Goal: Task Accomplishment & Management: Complete application form

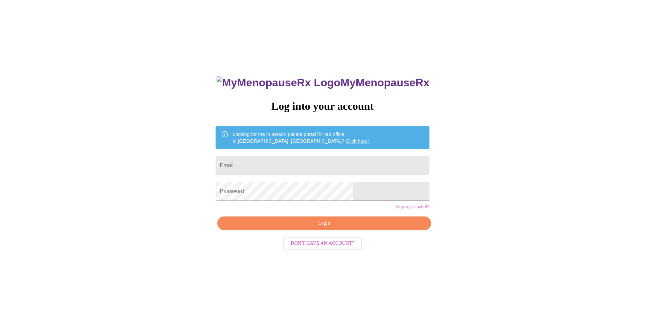
click at [272, 162] on input "Email" at bounding box center [323, 165] width 214 height 19
type input "traci.jimenez.lv@gmail.com"
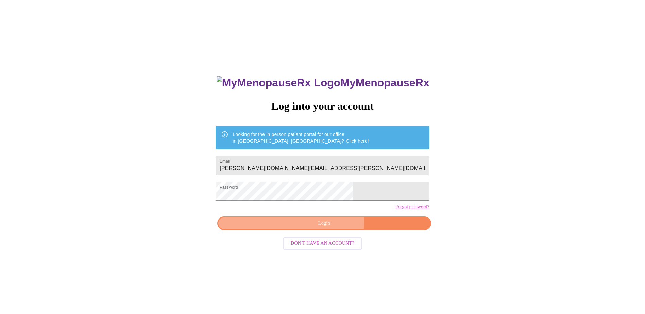
click at [329, 228] on span "Login" at bounding box center [324, 223] width 198 height 9
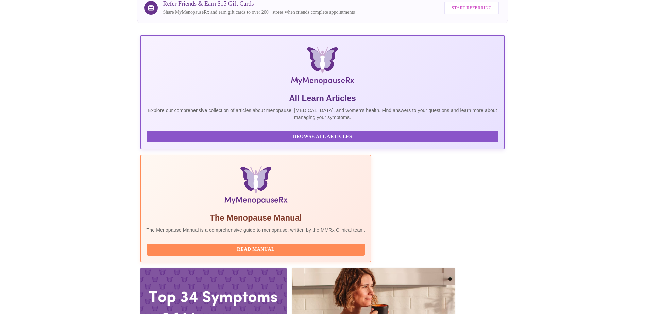
scroll to position [68, 0]
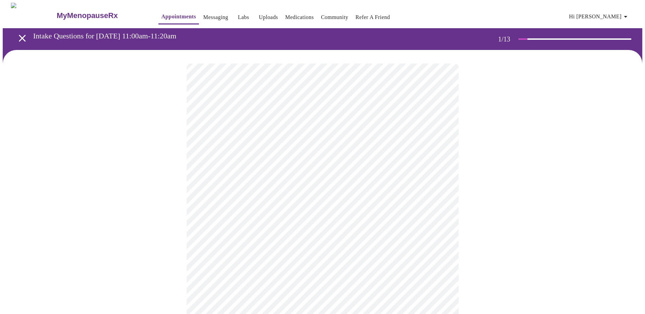
click at [253, 148] on body "MyMenopauseRx Appointments Messaging Labs Uploads Medications Community Refer a…" at bounding box center [323, 314] width 640 height 622
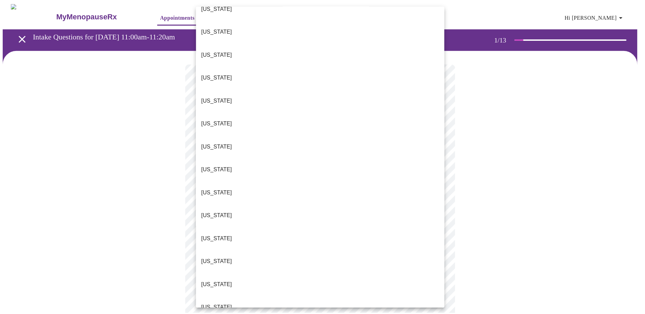
scroll to position [238, 0]
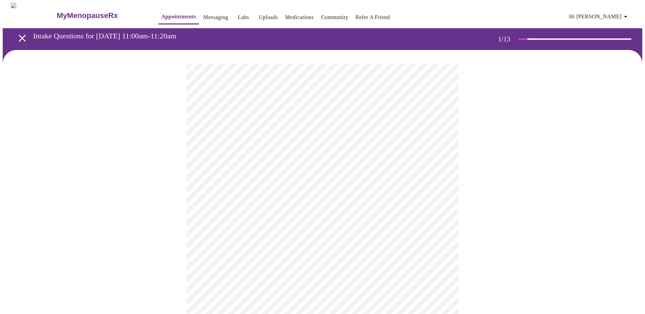
click at [257, 197] on body "MyMenopauseRx Appointments Messaging Labs Uploads Medications Community Refer a…" at bounding box center [323, 311] width 640 height 617
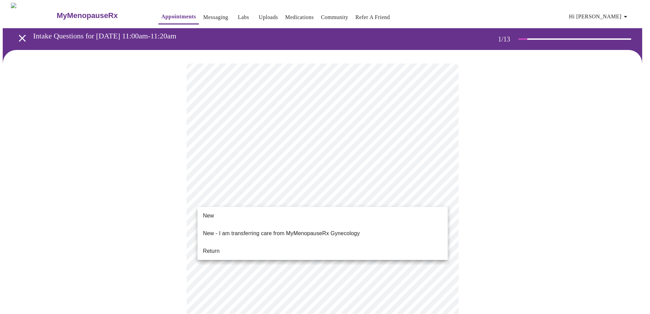
click at [223, 245] on li "Return" at bounding box center [323, 251] width 250 height 12
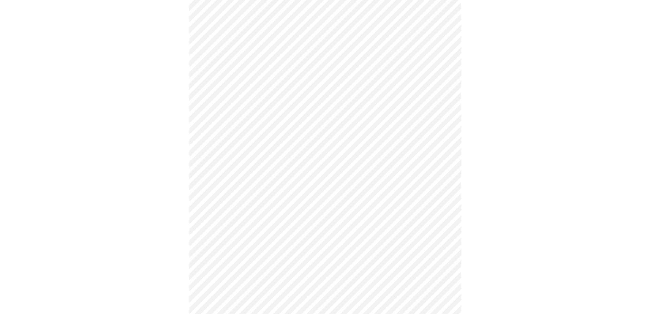
scroll to position [0, 0]
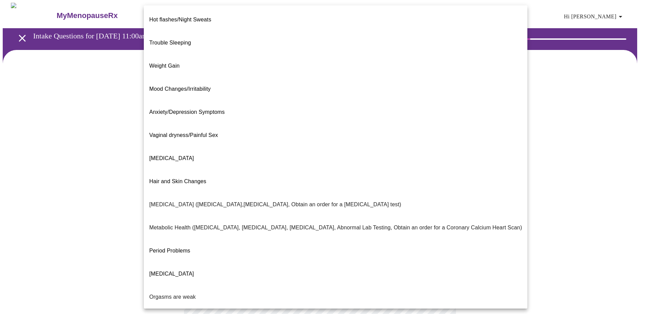
click at [286, 136] on body "MyMenopauseRx Appointments Messaging Labs Uploads Medications Community Refer a…" at bounding box center [323, 207] width 640 height 409
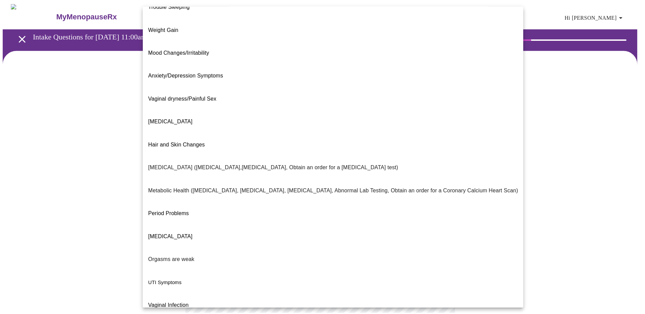
scroll to position [38, 0]
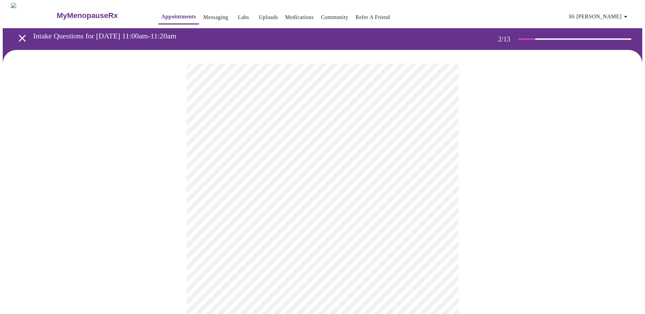
click at [265, 208] on body "MyMenopauseRx Appointments Messaging Labs Uploads Medications Community Refer a…" at bounding box center [323, 205] width 640 height 405
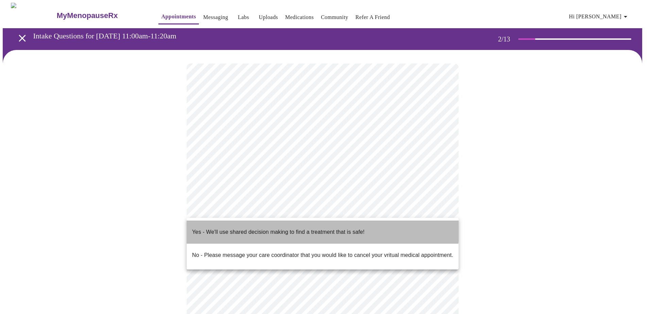
click at [204, 228] on p "Yes - We'll use shared decision making to find a treatment that is safe!" at bounding box center [278, 232] width 172 height 8
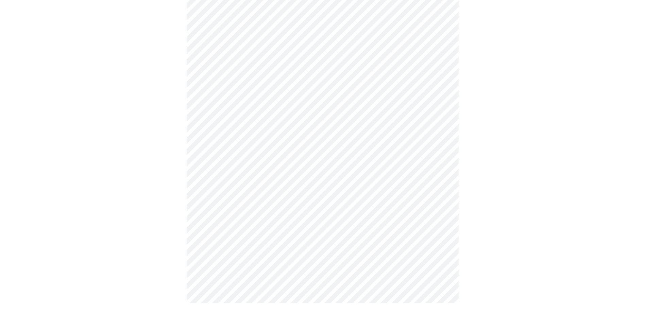
scroll to position [0, 0]
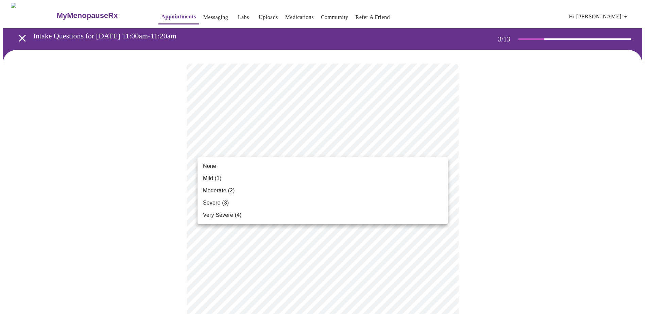
click at [244, 167] on li "None" at bounding box center [323, 166] width 250 height 12
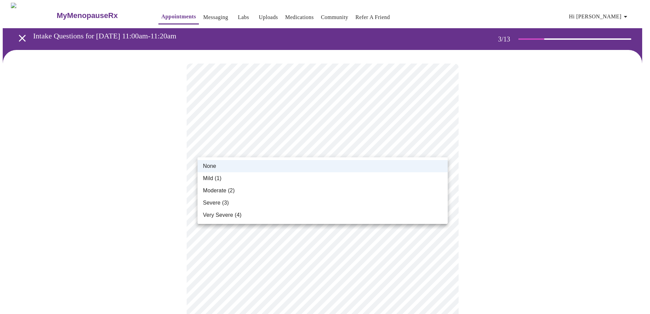
click at [225, 179] on li "Mild (1)" at bounding box center [323, 178] width 250 height 12
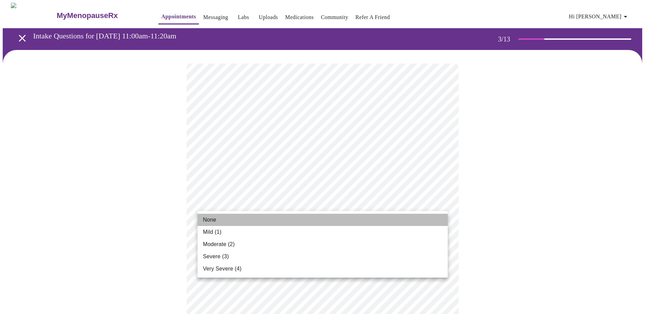
click at [220, 220] on li "None" at bounding box center [323, 220] width 250 height 12
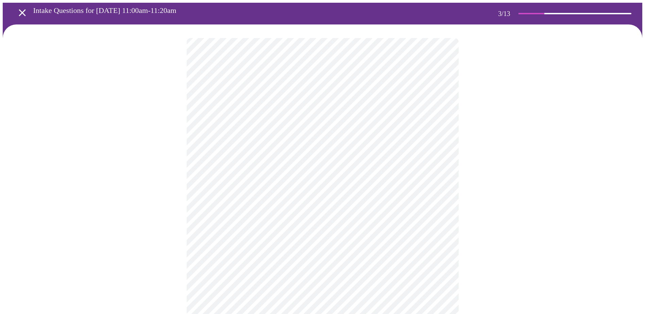
scroll to position [68, 0]
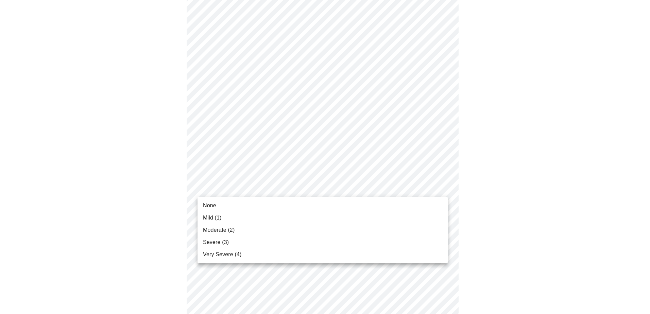
click at [227, 208] on li "None" at bounding box center [323, 206] width 250 height 12
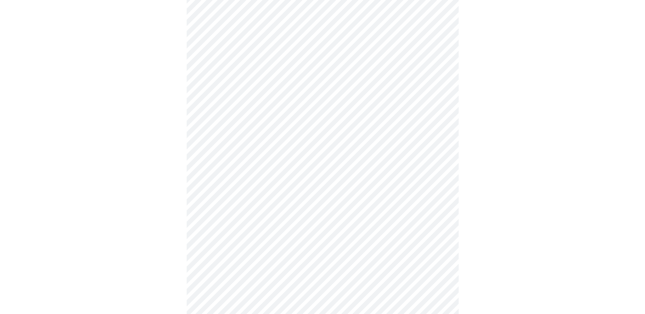
scroll to position [204, 0]
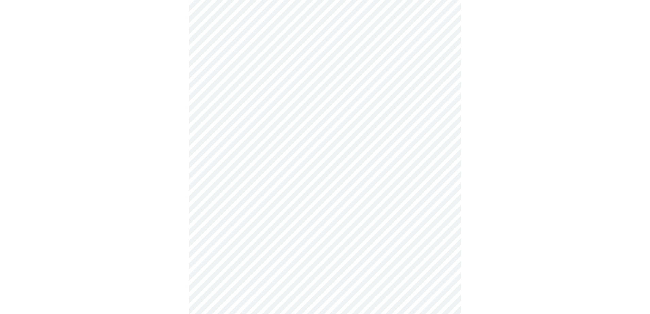
click at [266, 104] on body "MyMenopauseRx Appointments Messaging Labs Uploads Medications Community Refer a…" at bounding box center [325, 237] width 645 height 876
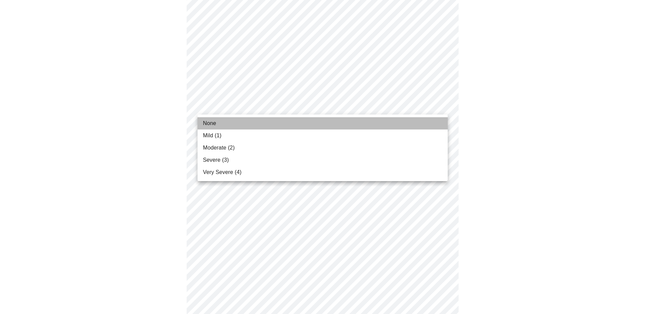
click at [227, 129] on li "None" at bounding box center [323, 123] width 250 height 12
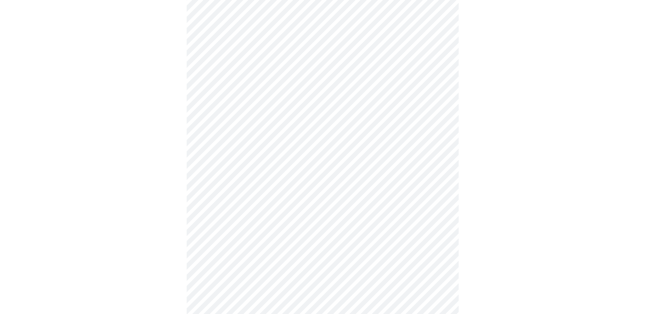
click at [258, 145] on body "MyMenopauseRx Appointments Messaging Labs Uploads Medications Community Refer a…" at bounding box center [323, 232] width 640 height 867
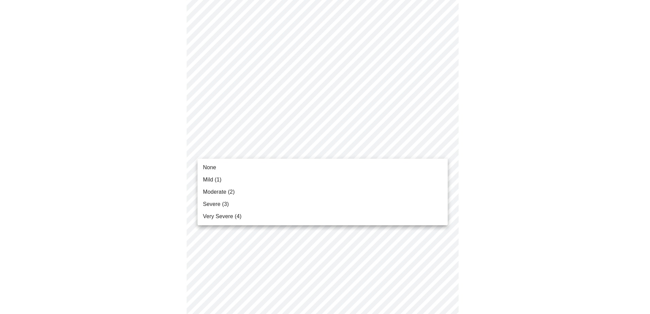
click at [222, 179] on span "Mild (1)" at bounding box center [212, 180] width 19 height 8
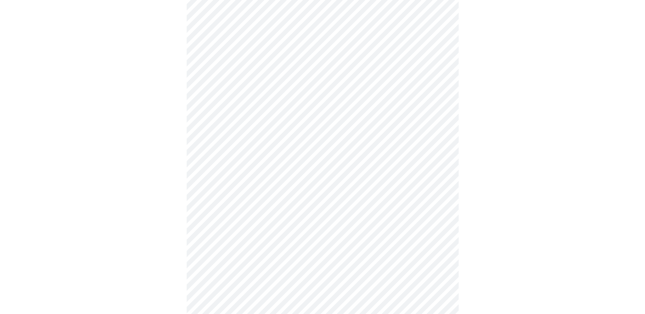
scroll to position [238, 0]
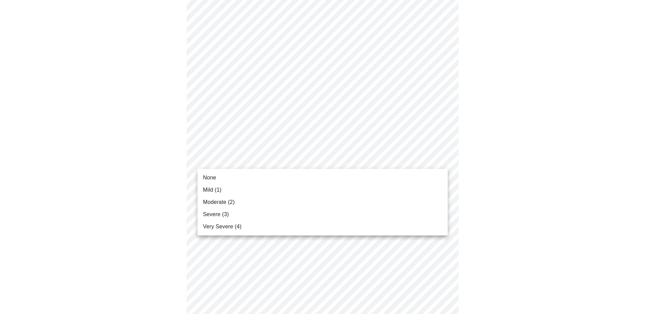
click at [266, 156] on body "MyMenopauseRx Appointments Messaging Labs Uploads Medications Community Refer a…" at bounding box center [325, 193] width 645 height 857
click at [226, 187] on li "Mild (1)" at bounding box center [323, 190] width 250 height 12
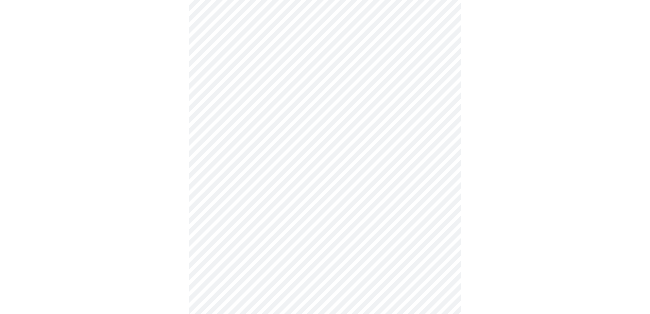
click at [240, 212] on body "MyMenopauseRx Appointments Messaging Labs Uploads Medications Community Refer a…" at bounding box center [325, 189] width 645 height 848
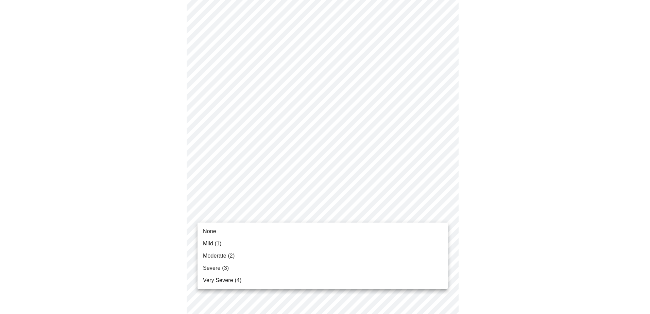
drag, startPoint x: 225, startPoint y: 244, endPoint x: 245, endPoint y: 229, distance: 25.5
click at [225, 244] on li "Mild (1)" at bounding box center [323, 244] width 250 height 12
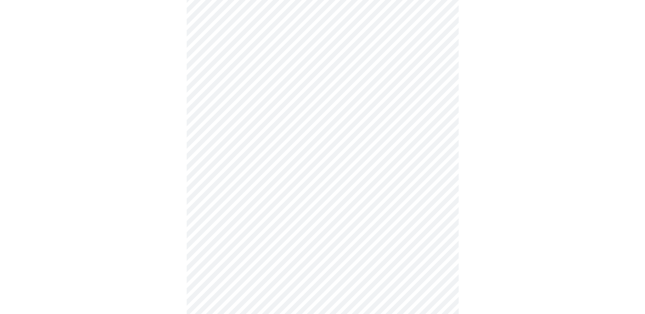
scroll to position [340, 0]
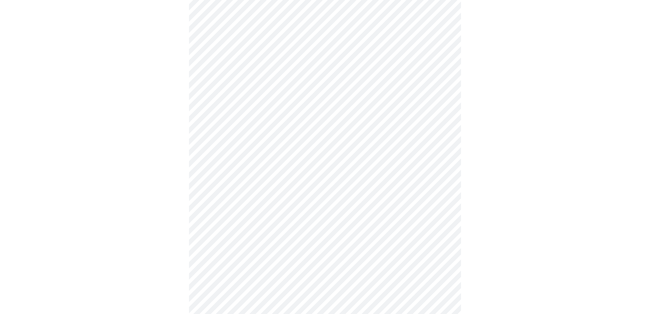
click at [274, 162] on body "MyMenopauseRx Appointments Messaging Labs Uploads Medications Community Refer a…" at bounding box center [325, 82] width 645 height 838
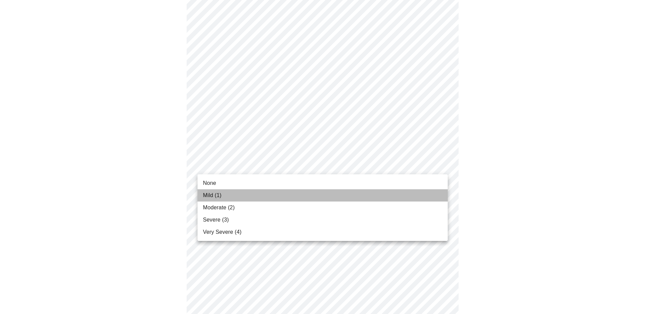
click at [233, 197] on li "Mild (1)" at bounding box center [323, 195] width 250 height 12
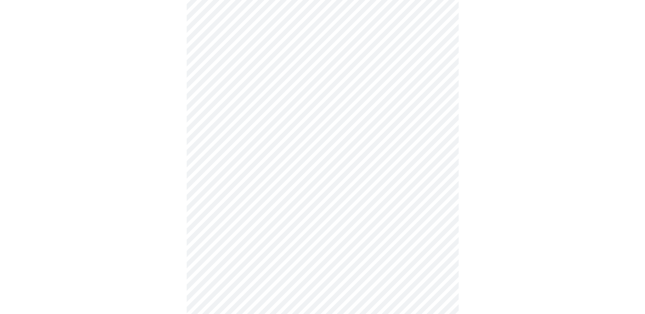
click at [280, 220] on body "MyMenopauseRx Appointments Messaging Labs Uploads Medications Community Refer a…" at bounding box center [323, 77] width 640 height 829
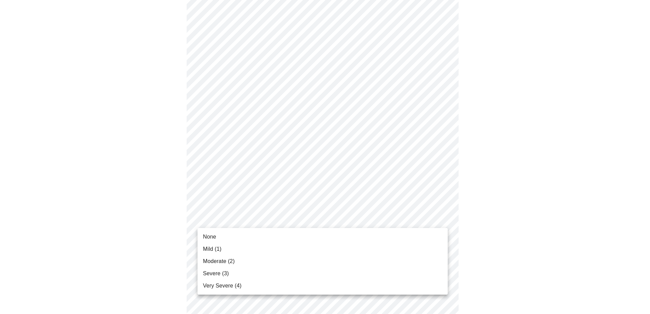
click at [236, 260] on li "Moderate (2)" at bounding box center [323, 261] width 250 height 12
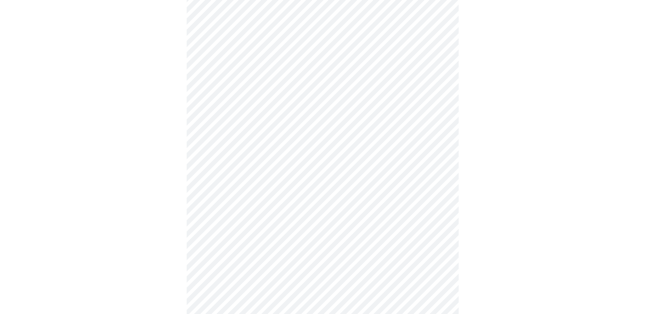
scroll to position [442, 0]
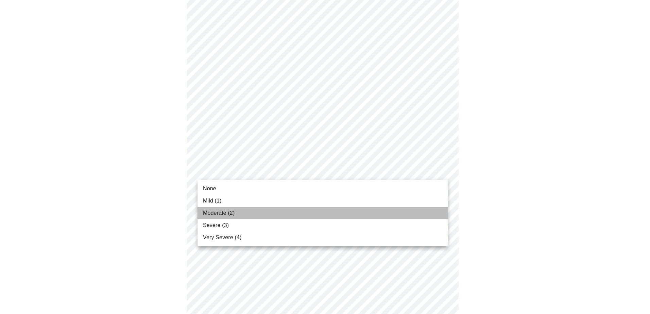
click at [218, 216] on span "Moderate (2)" at bounding box center [219, 213] width 32 height 8
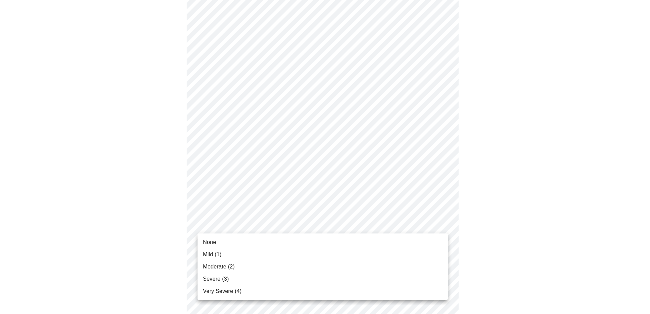
click at [232, 266] on span "Moderate (2)" at bounding box center [219, 267] width 32 height 8
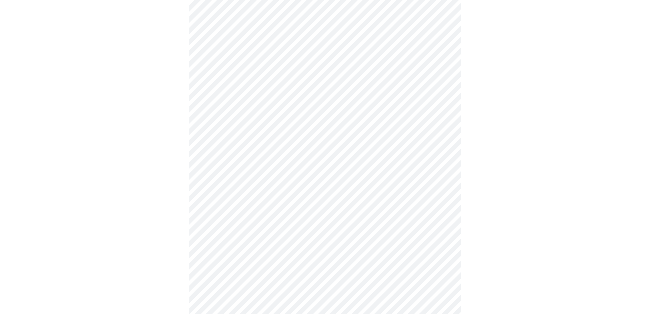
scroll to position [357, 0]
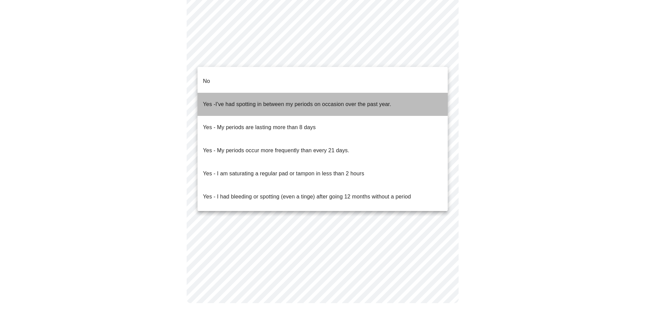
click at [268, 101] on span "I've had spotting in between my periods on occasion over the past year." at bounding box center [304, 104] width 176 height 6
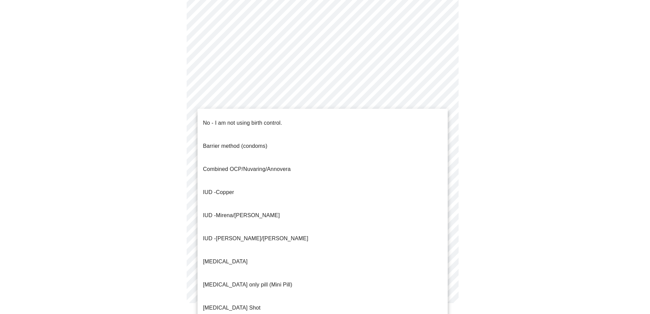
click at [226, 188] on p "IUD - Copper" at bounding box center [218, 192] width 31 height 8
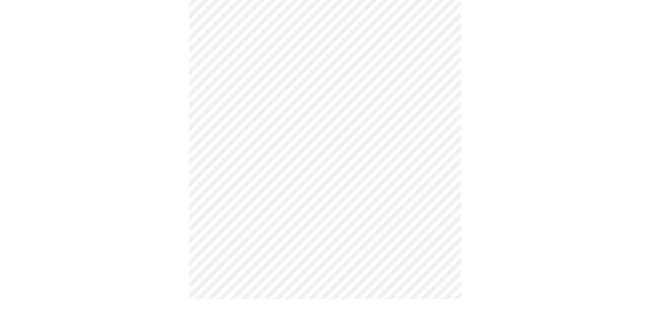
scroll to position [349, 0]
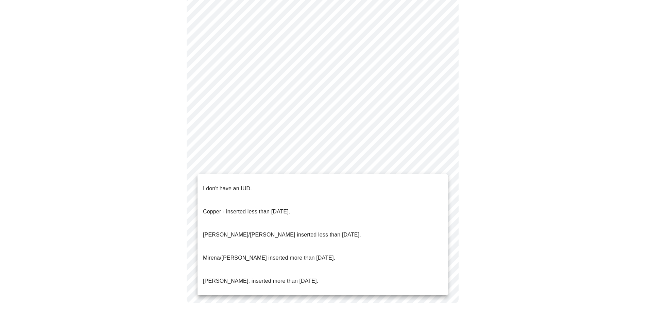
click at [279, 208] on p "Copper - inserted less than 10 years ago." at bounding box center [246, 212] width 87 height 8
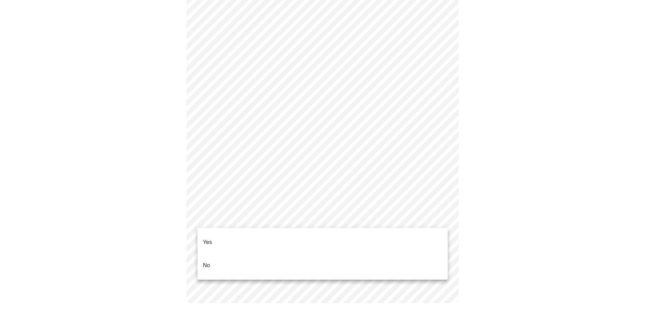
click at [269, 236] on li "Yes" at bounding box center [323, 242] width 250 height 23
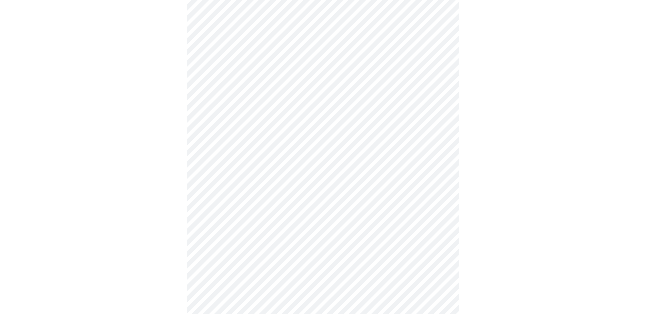
scroll to position [1769, 0]
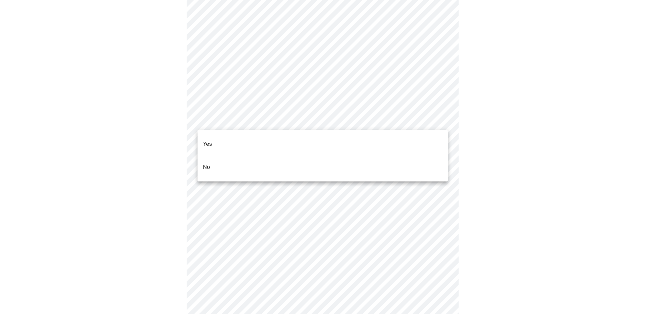
click at [227, 156] on li "No" at bounding box center [323, 167] width 250 height 23
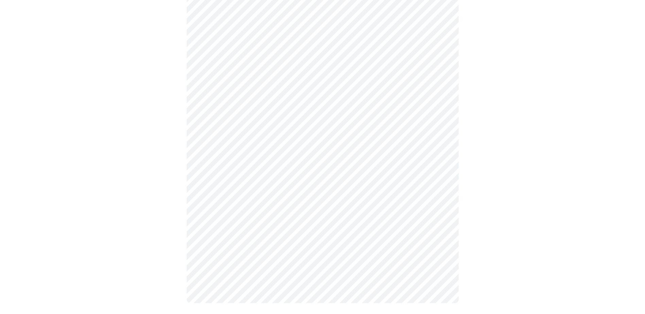
scroll to position [0, 0]
